Goal: Book appointment/travel/reservation

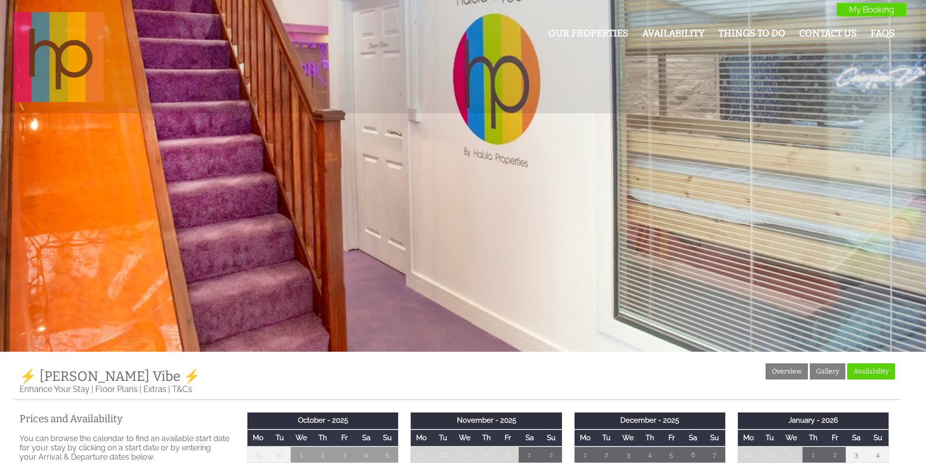
click at [35, 35] on img at bounding box center [59, 57] width 90 height 90
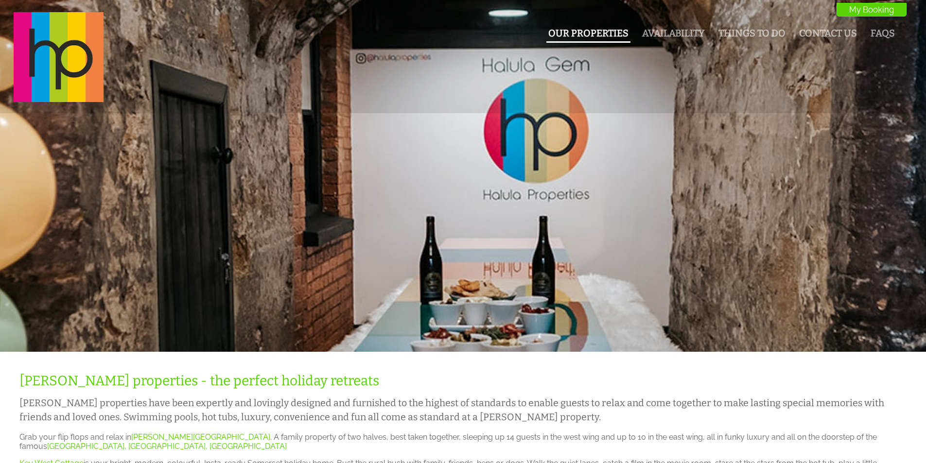
click at [565, 31] on link "Our Properties" at bounding box center [588, 33] width 80 height 11
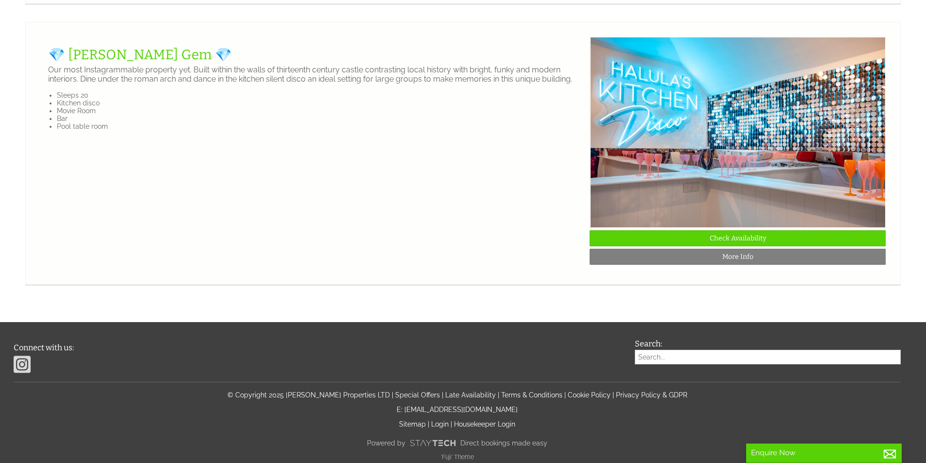
scroll to position [2333, 0]
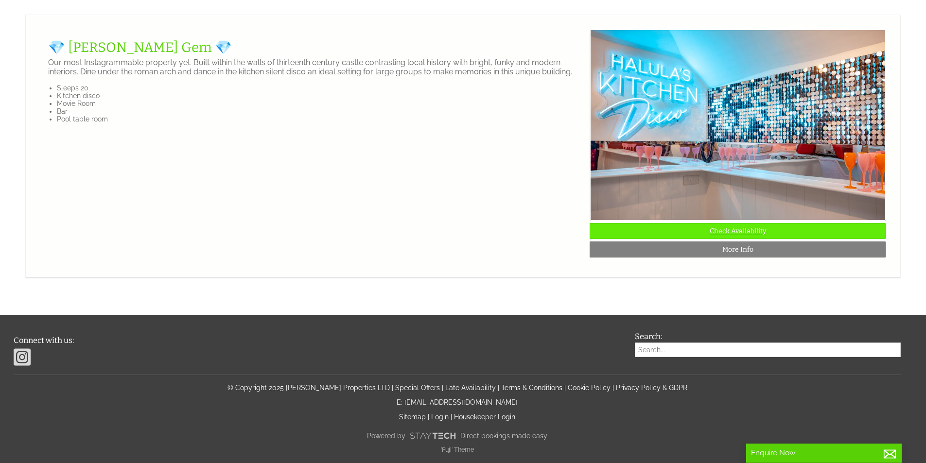
click at [664, 239] on link "Check Availability" at bounding box center [738, 231] width 296 height 16
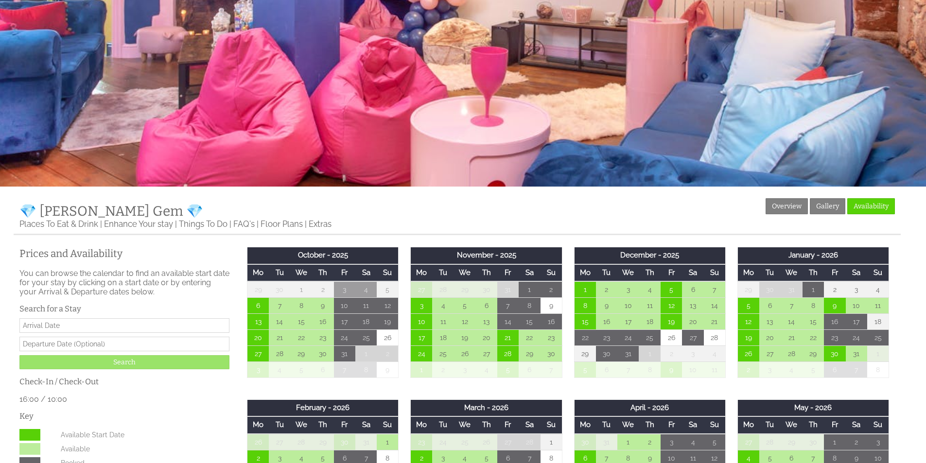
scroll to position [194, 0]
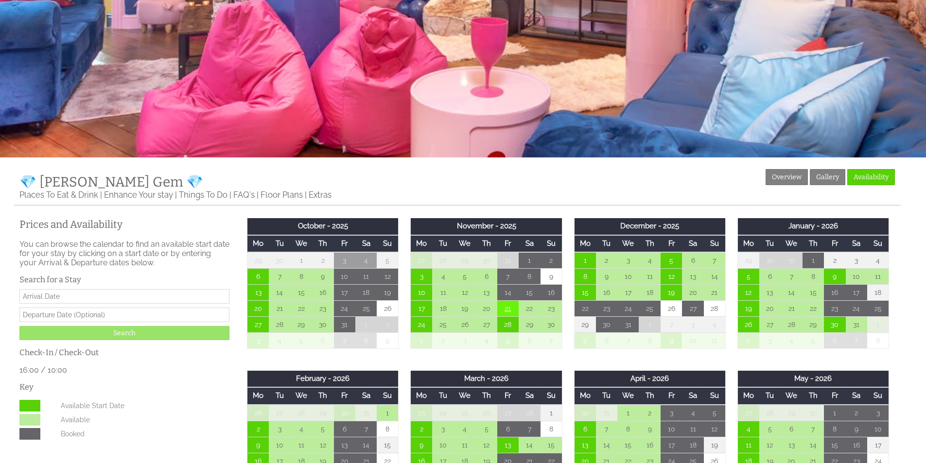
click at [510, 312] on td "21" at bounding box center [507, 309] width 21 height 16
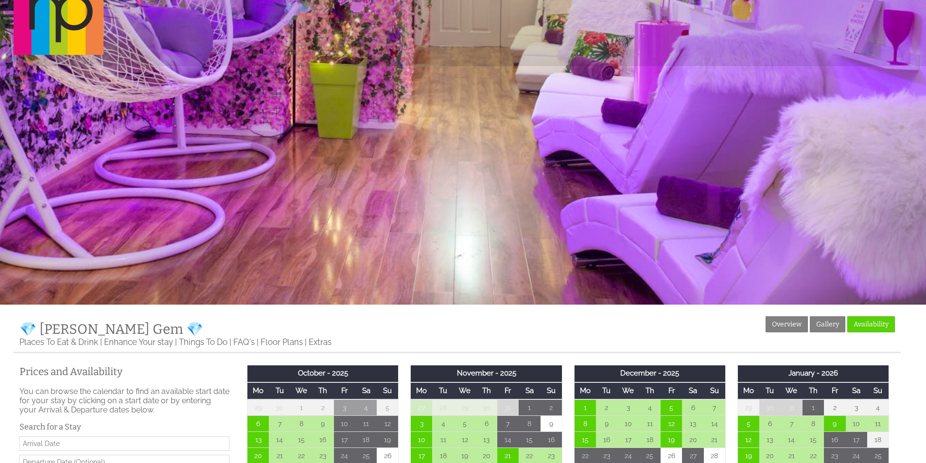
scroll to position [0, 0]
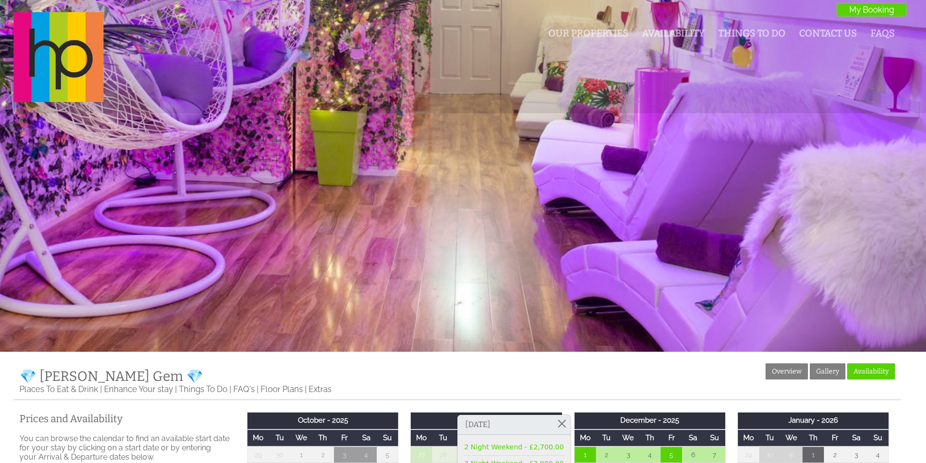
click at [607, 25] on ul "Our Properties Availability Things To Do Contact Us FAQs My Booking" at bounding box center [721, 34] width 358 height 21
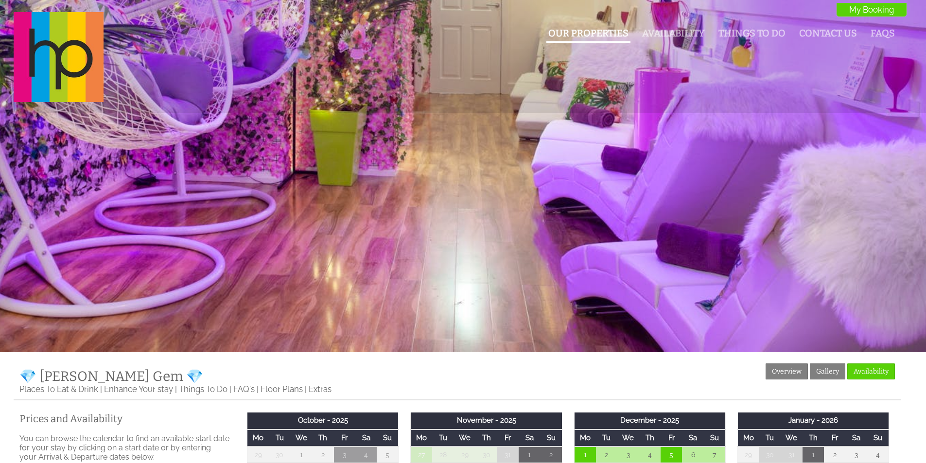
click at [606, 29] on link "Our Properties" at bounding box center [588, 33] width 80 height 11
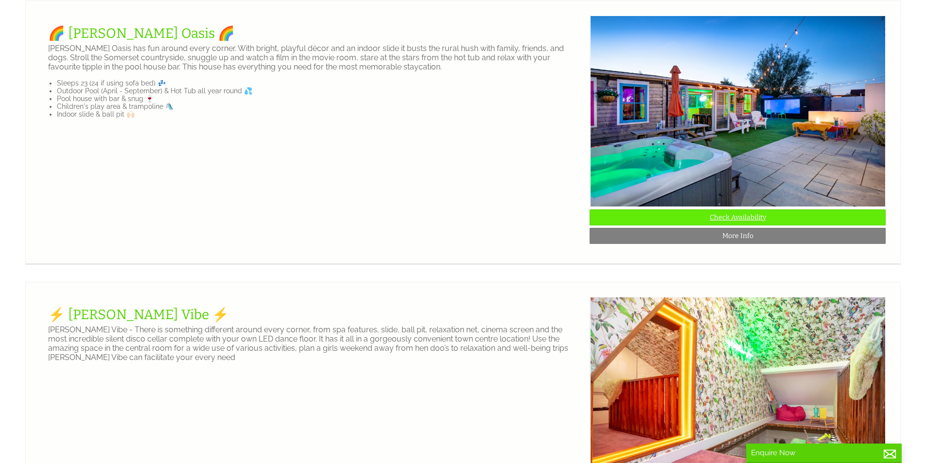
click at [718, 222] on link "Check Availability" at bounding box center [738, 217] width 296 height 16
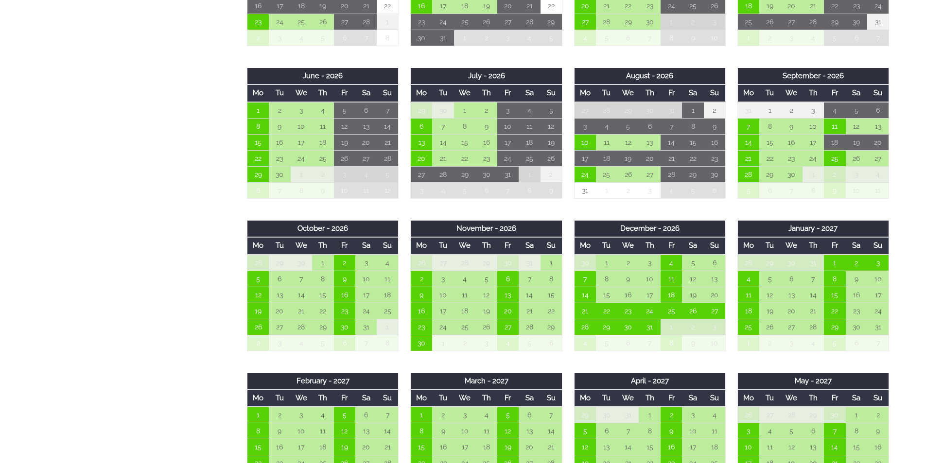
scroll to position [778, 0]
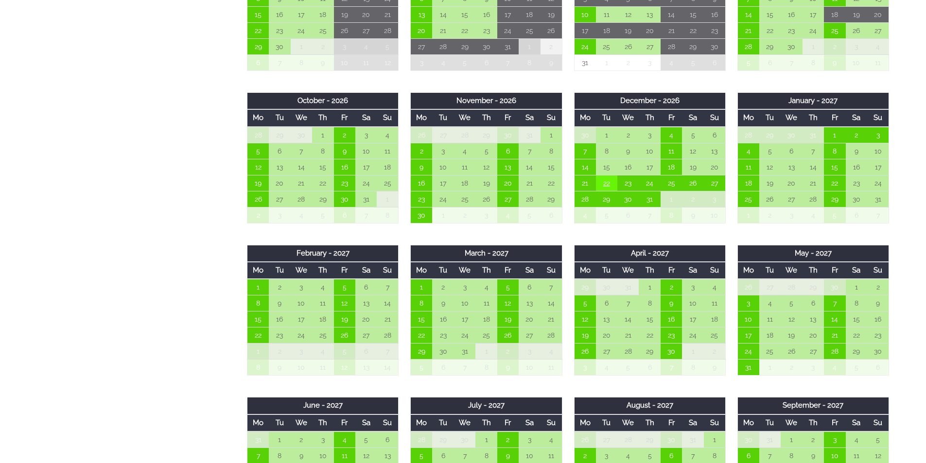
click at [607, 186] on td "22" at bounding box center [606, 183] width 21 height 16
